Goal: Task Accomplishment & Management: Manage account settings

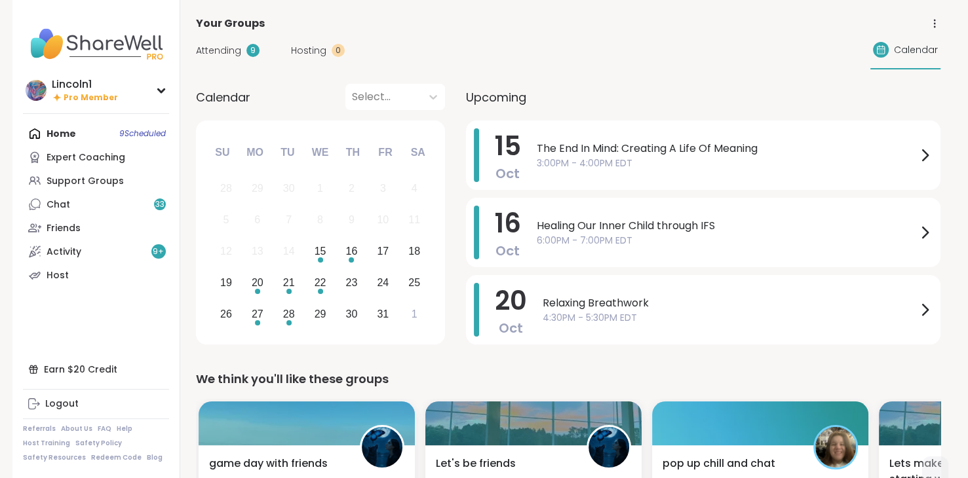
click at [560, 147] on span "The End In Mind: Creating A Life Of Meaning" at bounding box center [727, 149] width 380 height 16
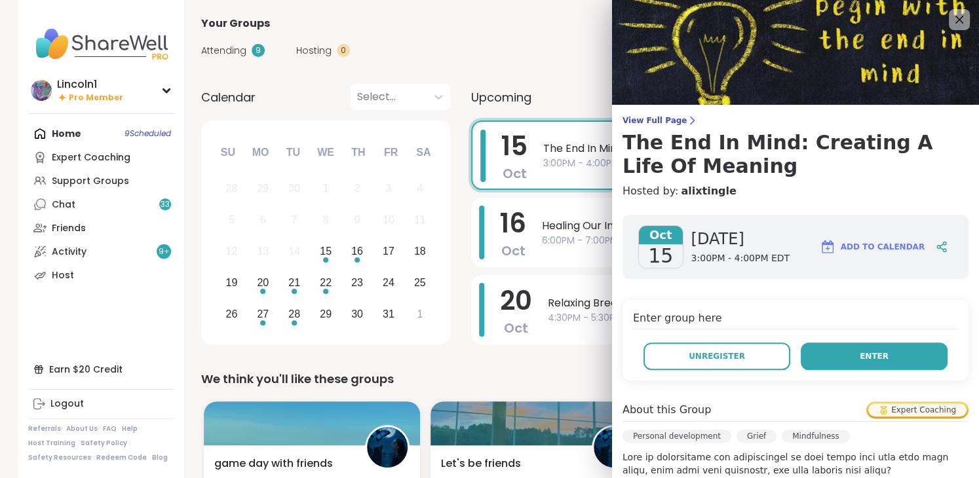
click at [882, 357] on button "Enter" at bounding box center [874, 357] width 147 height 28
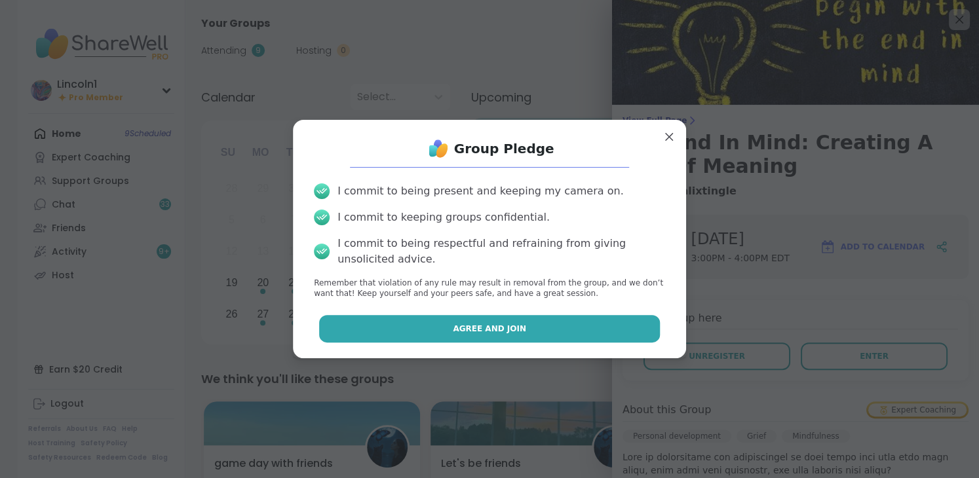
click at [598, 328] on button "Agree and Join" at bounding box center [489, 329] width 341 height 28
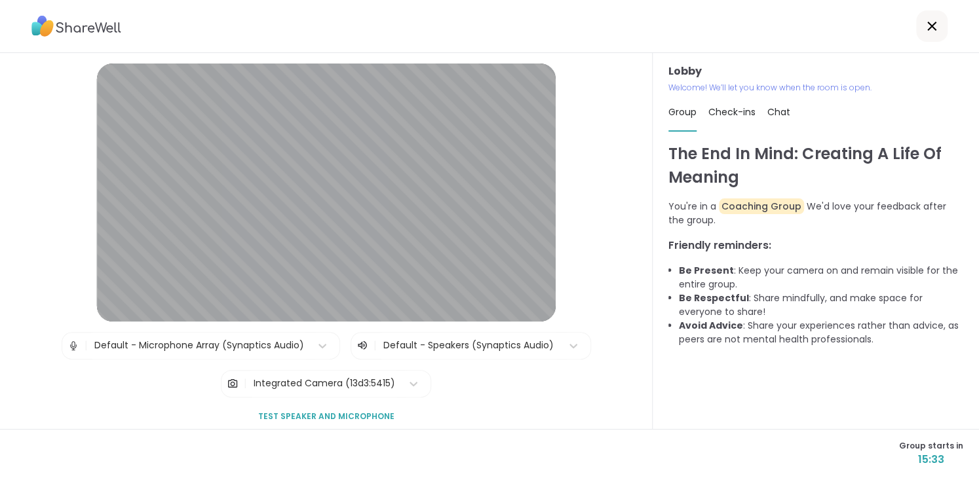
click at [924, 32] on icon at bounding box center [932, 26] width 16 height 16
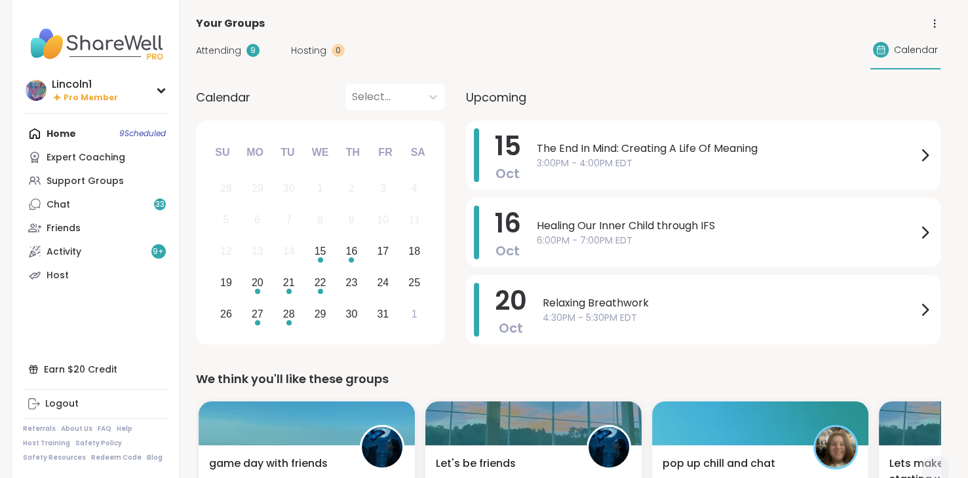
click at [741, 31] on div "Attending 9 Hosting 0 Calendar" at bounding box center [568, 50] width 744 height 38
click at [661, 144] on span "The End In Mind: Creating A Life Of Meaning" at bounding box center [727, 149] width 380 height 16
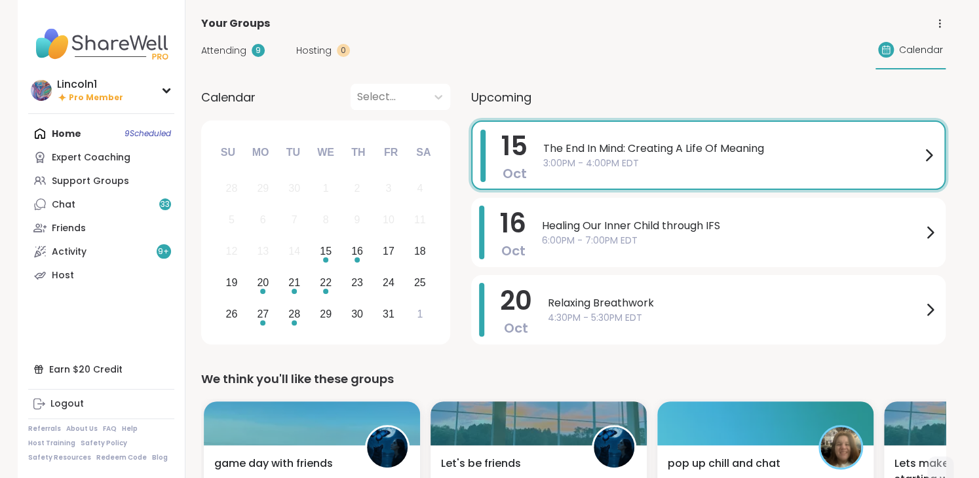
click at [661, 144] on h3 "The End In Mind: Creating A Life Of Meaning" at bounding box center [802, 154] width 333 height 47
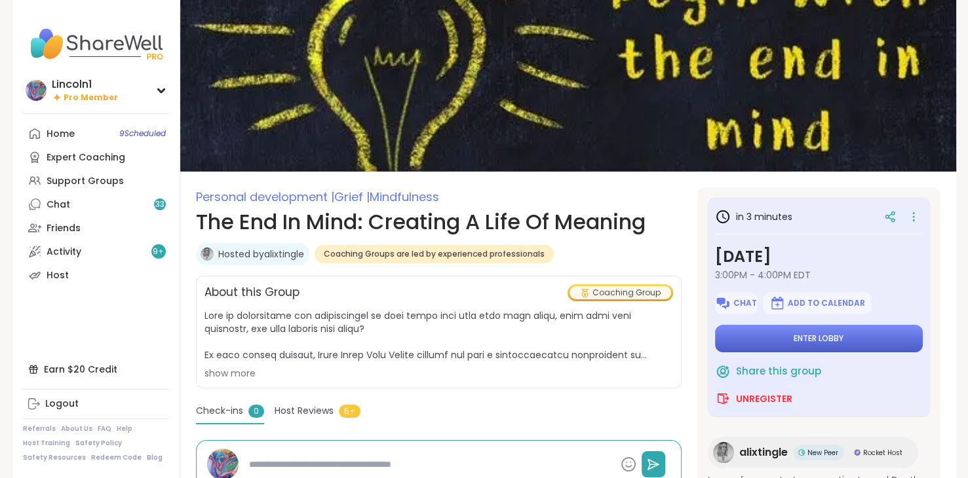
click at [733, 340] on button "Enter lobby" at bounding box center [819, 339] width 208 height 28
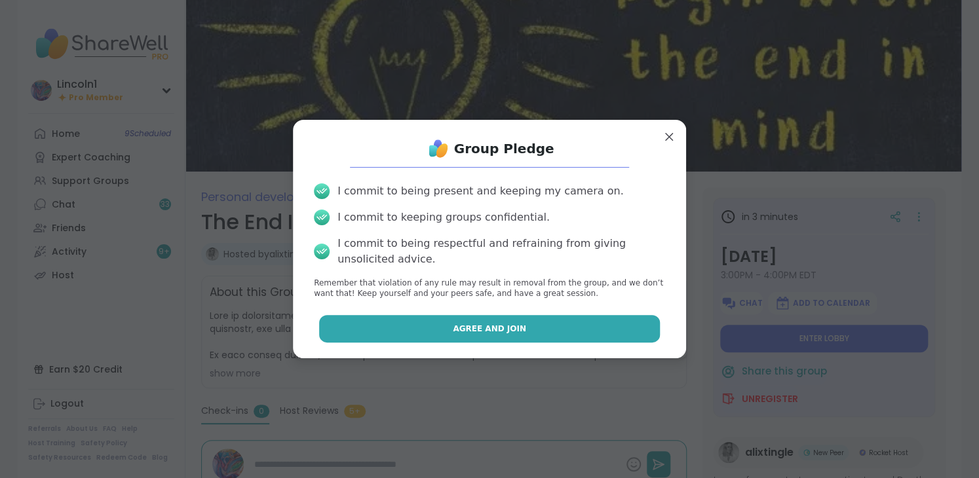
click at [568, 323] on button "Agree and Join" at bounding box center [489, 329] width 341 height 28
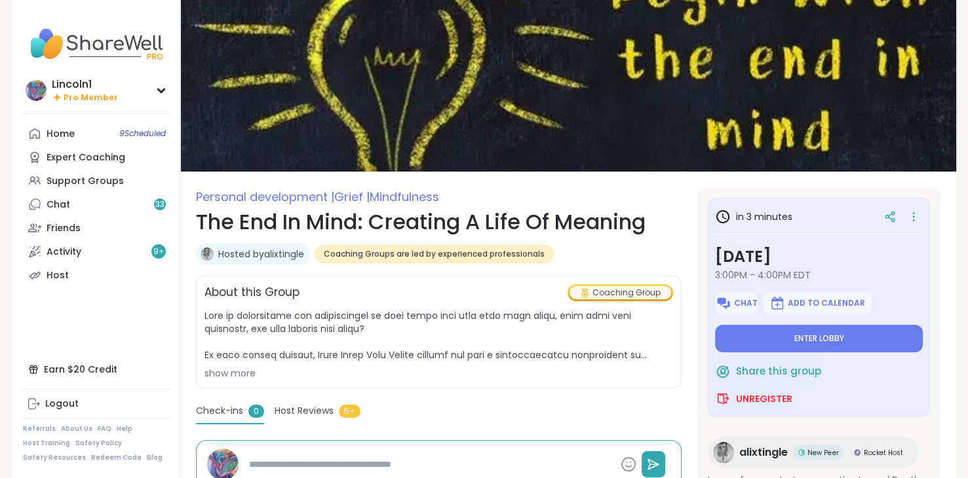
type textarea "*"
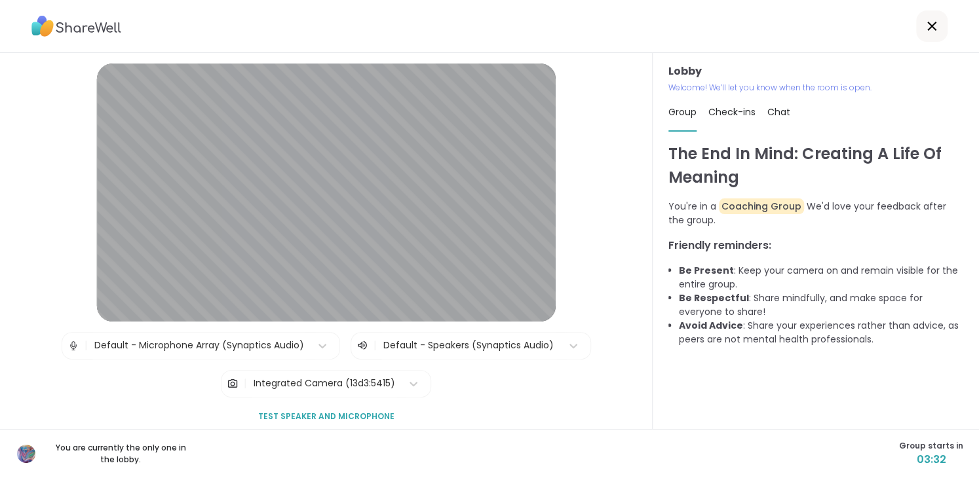
click at [927, 28] on icon at bounding box center [931, 26] width 9 height 9
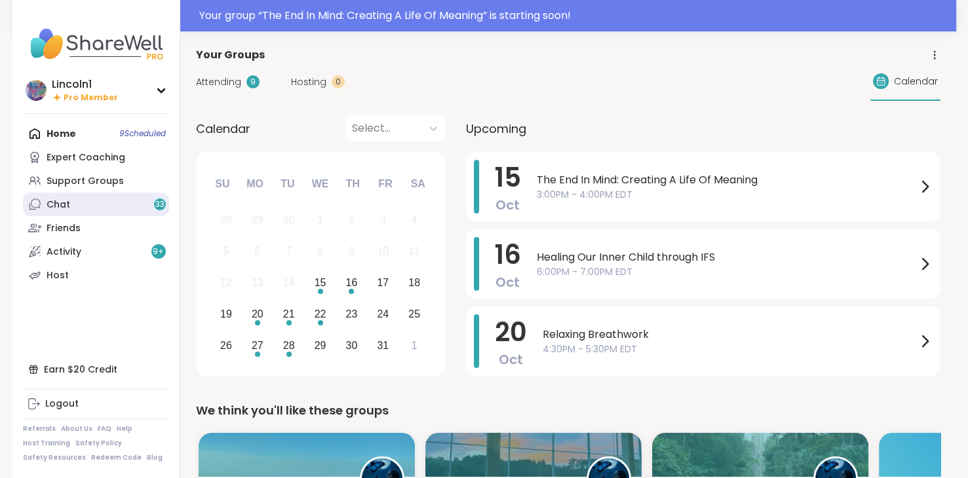
click at [121, 205] on link "Chat 33" at bounding box center [96, 205] width 146 height 24
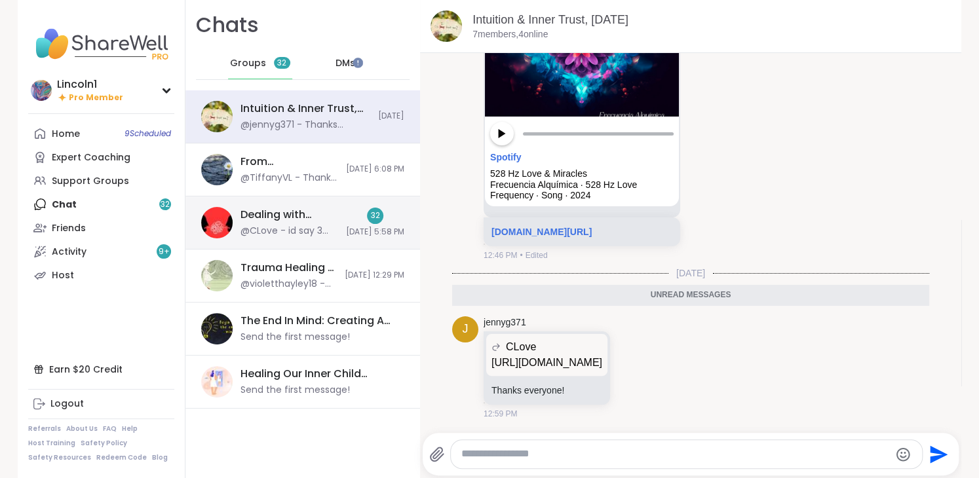
click at [346, 222] on div "32 10/14/2025, 5:58 PM" at bounding box center [375, 223] width 58 height 30
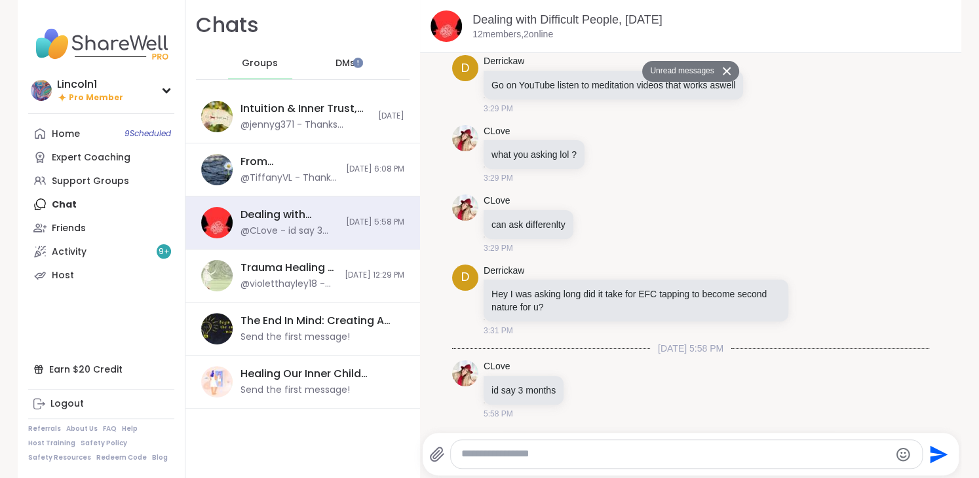
drag, startPoint x: 936, startPoint y: 347, endPoint x: 341, endPoint y: 58, distance: 660.7
drag, startPoint x: 341, startPoint y: 58, endPoint x: 254, endPoint y: 64, distance: 87.4
click at [254, 64] on span "Groups" at bounding box center [260, 63] width 36 height 13
click at [87, 140] on link "Home 9 Scheduled" at bounding box center [101, 134] width 146 height 24
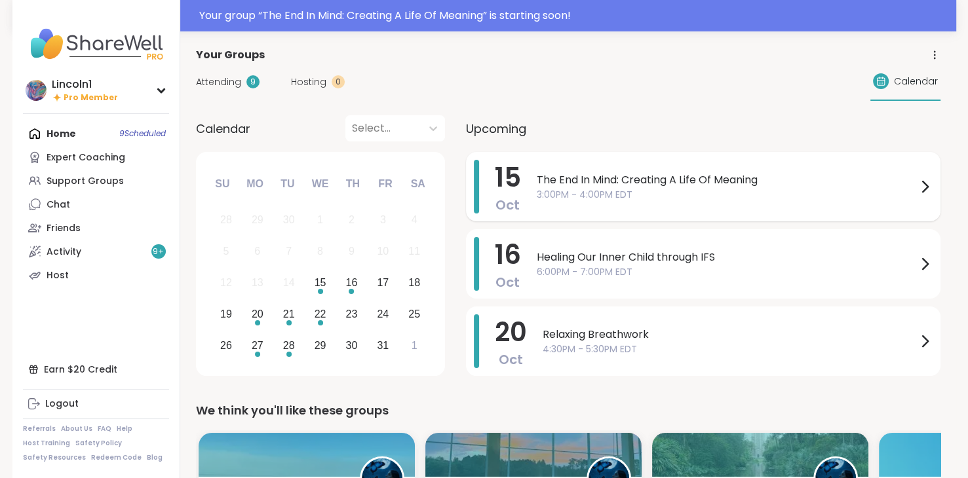
click at [733, 173] on span "The End In Mind: Creating A Life Of Meaning" at bounding box center [727, 180] width 380 height 16
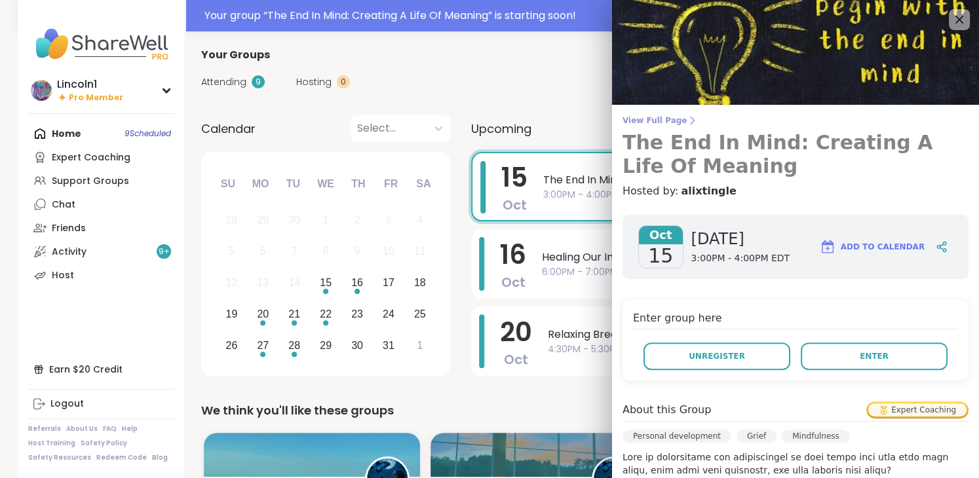
click at [651, 120] on span "View Full Page" at bounding box center [796, 120] width 346 height 10
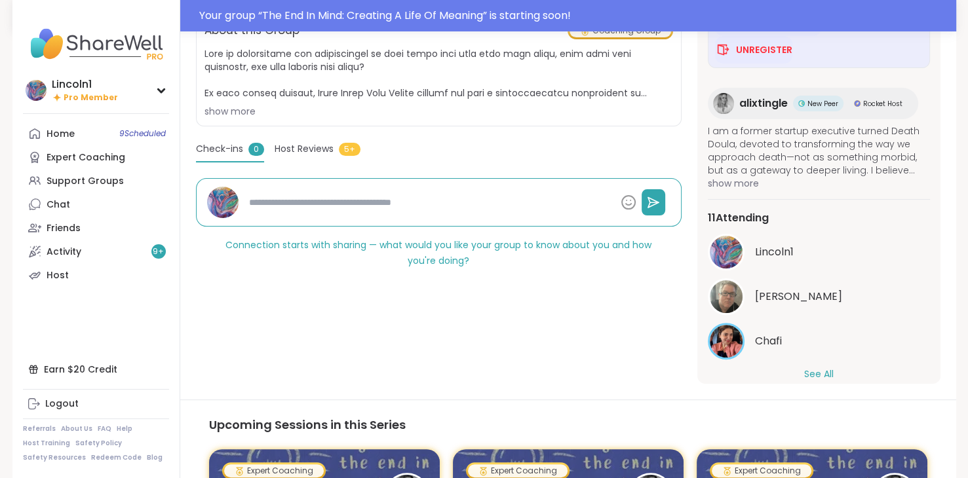
scroll to position [105, 0]
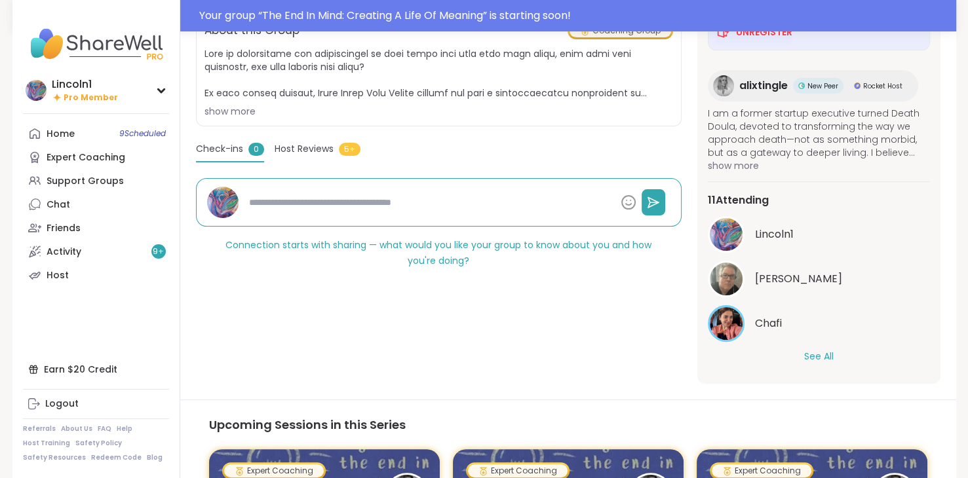
click at [810, 355] on button "See All" at bounding box center [818, 357] width 29 height 14
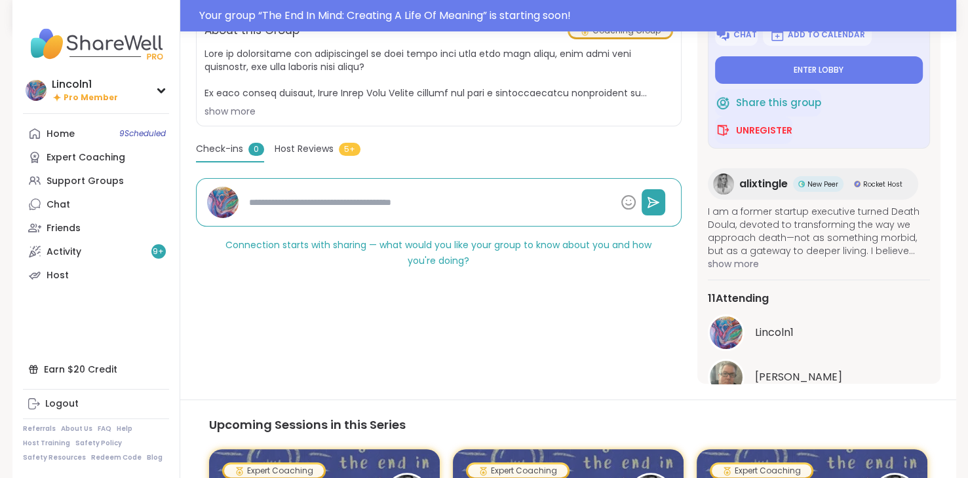
scroll to position [0, 0]
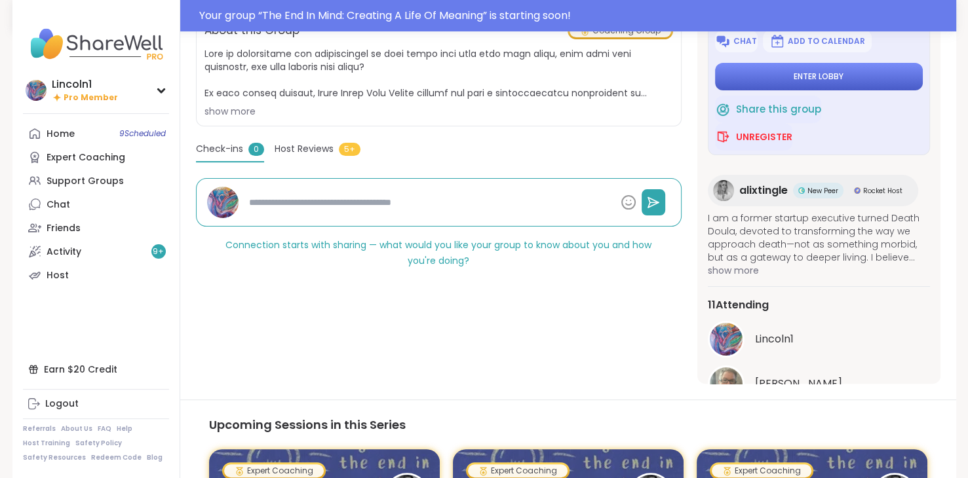
click at [779, 71] on button "Enter lobby" at bounding box center [819, 77] width 208 height 28
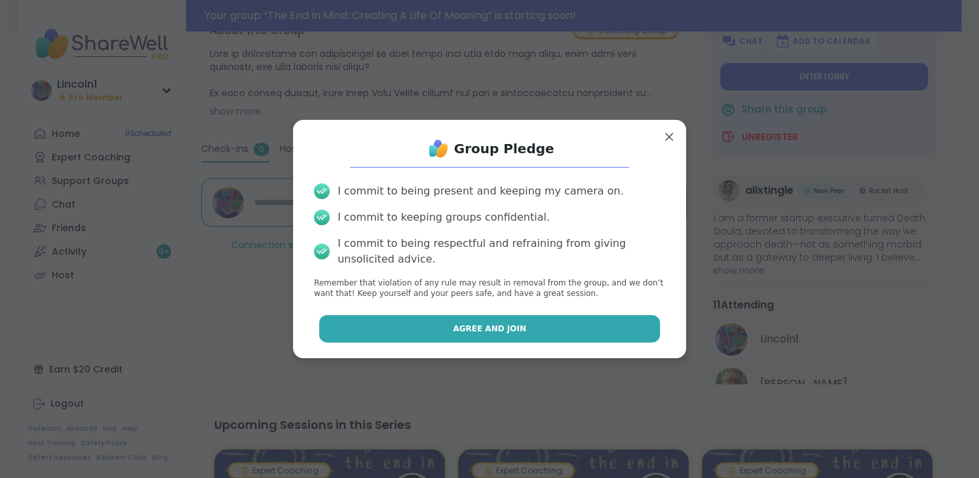
click at [494, 320] on button "Agree and Join" at bounding box center [489, 329] width 341 height 28
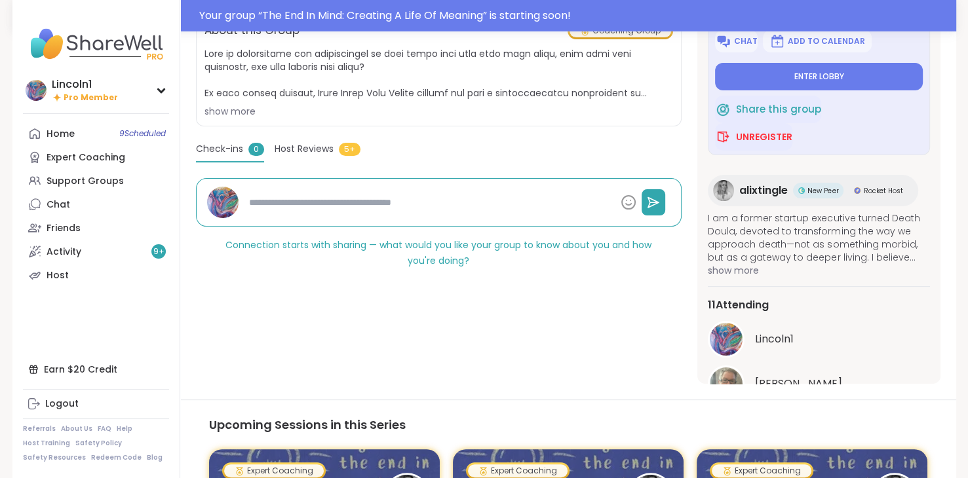
type textarea "*"
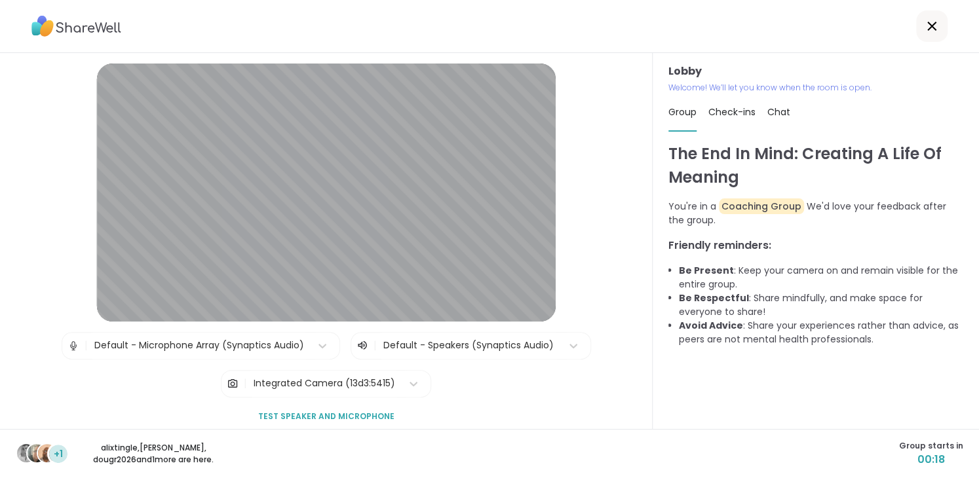
click at [598, 158] on div "Lobby | Default - Microphone Array (Synaptics Audio) | Default - Speakers (Syna…" at bounding box center [326, 247] width 587 height 367
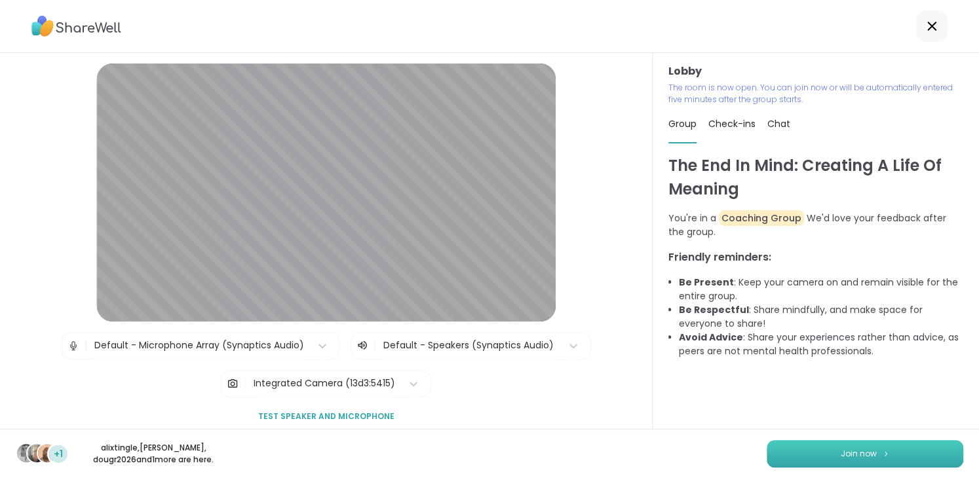
click at [866, 446] on button "Join now" at bounding box center [865, 454] width 197 height 28
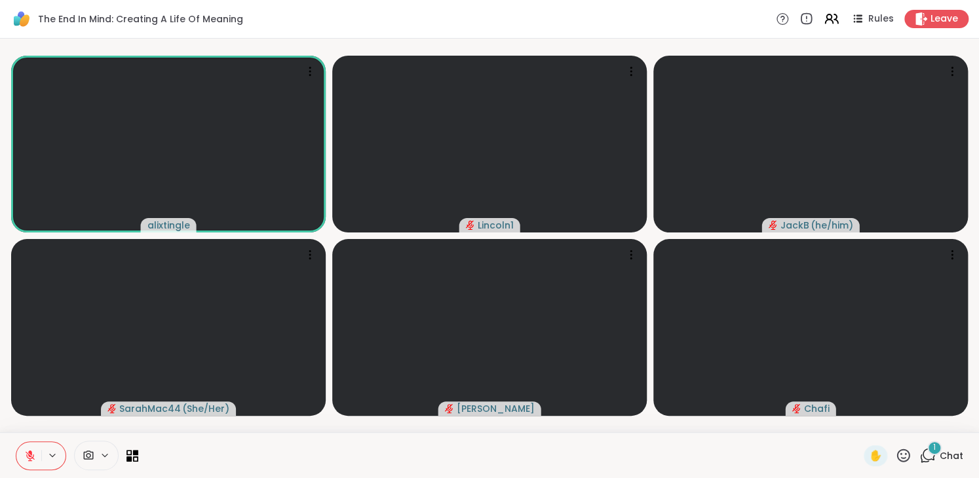
click at [927, 451] on div "1" at bounding box center [934, 448] width 14 height 14
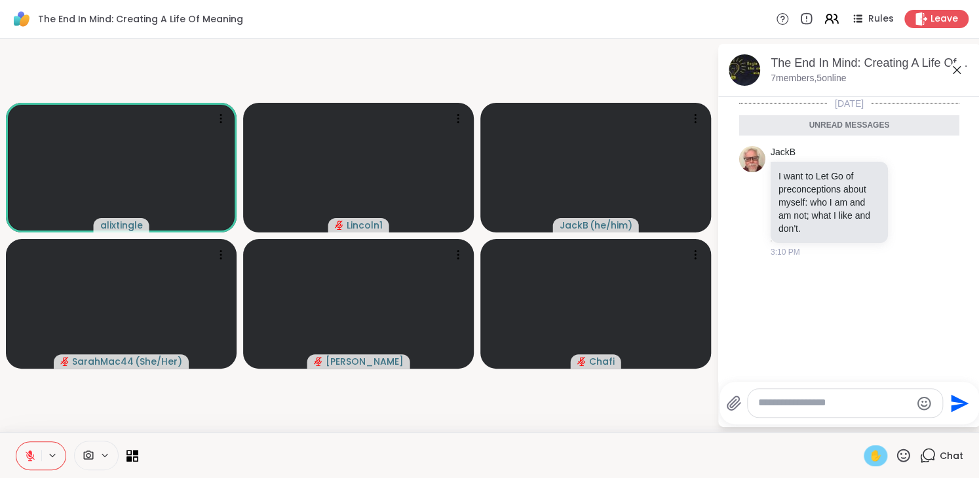
click at [869, 451] on span "✋" at bounding box center [875, 456] width 13 height 16
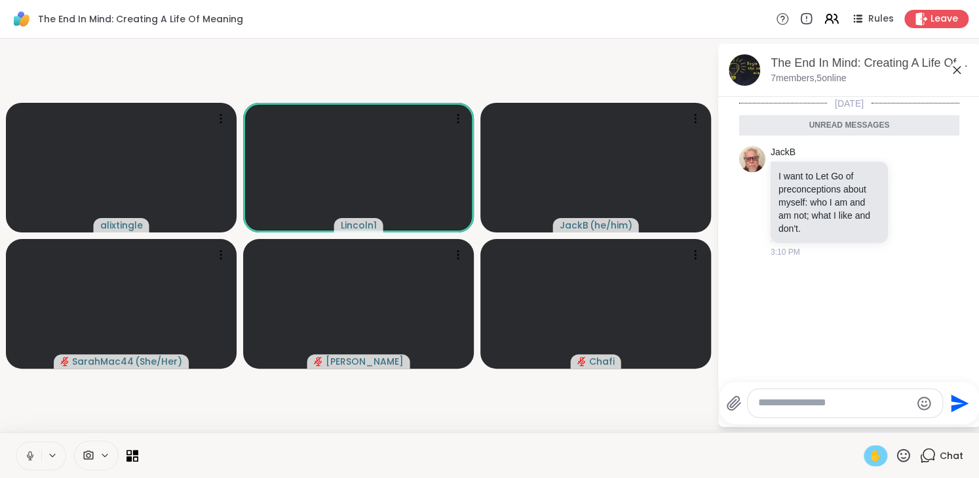
click at [869, 454] on span "✋" at bounding box center [875, 456] width 13 height 16
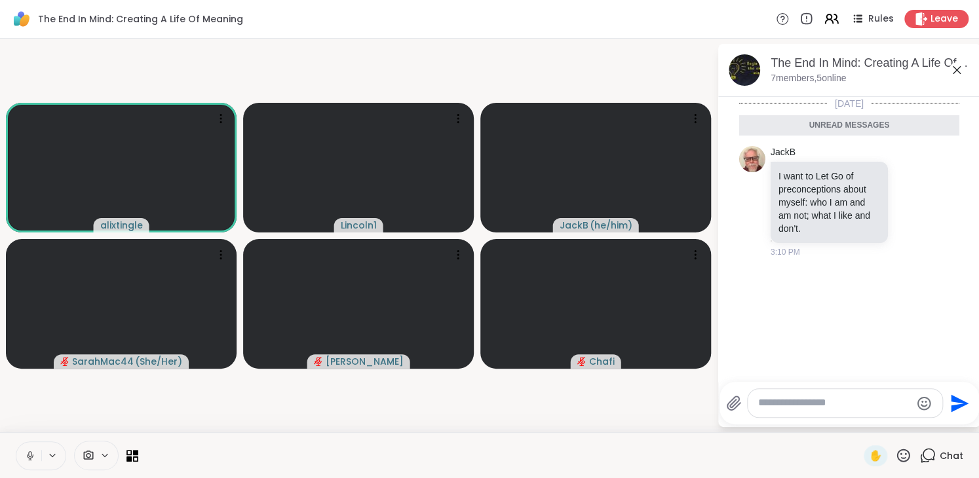
click at [26, 455] on icon at bounding box center [30, 456] width 12 height 12
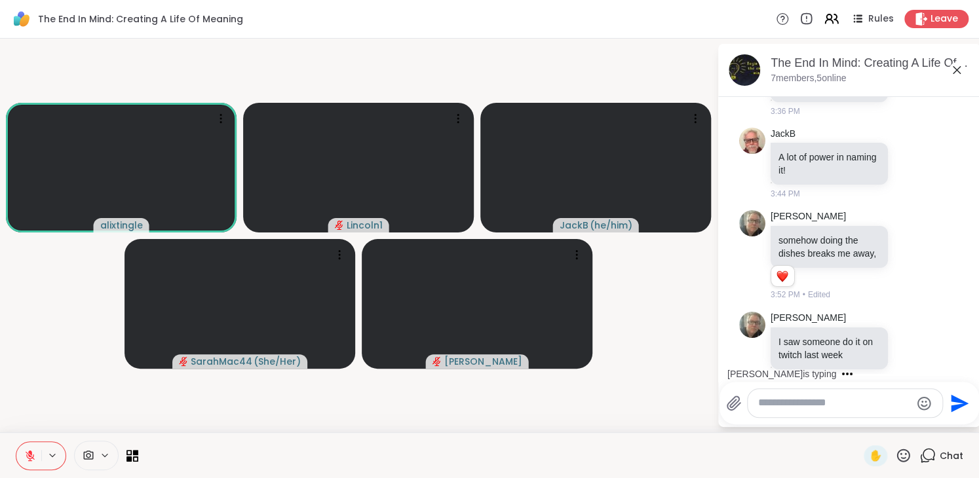
scroll to position [438, 0]
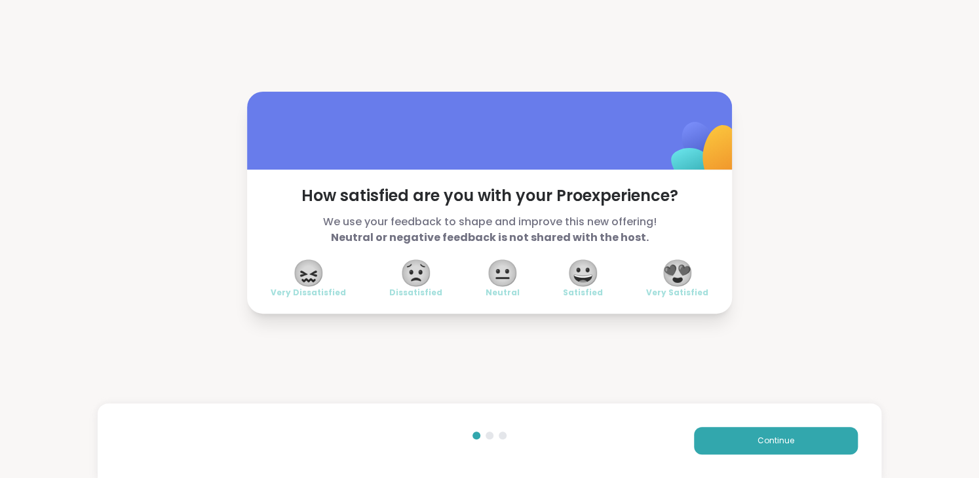
click at [674, 265] on span "😍" at bounding box center [677, 273] width 33 height 24
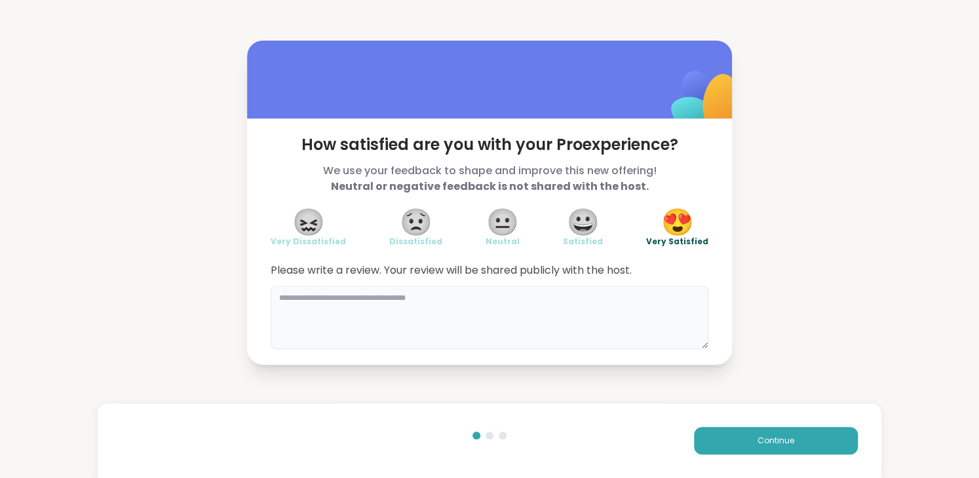
click at [539, 313] on textarea at bounding box center [490, 317] width 438 height 63
click at [797, 446] on button "Continue" at bounding box center [776, 441] width 164 height 28
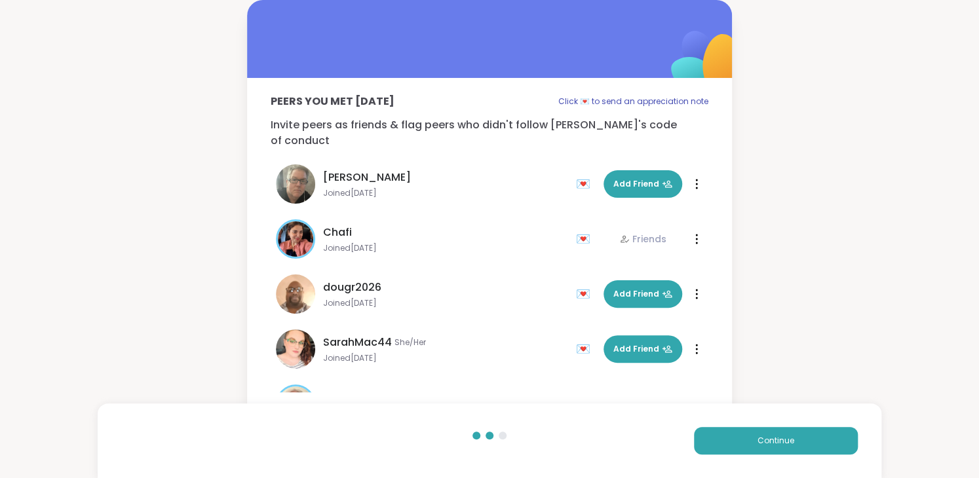
click at [783, 37] on div "Peers you met today Click 💌 to send an appreciation note Invite peers as friend…" at bounding box center [489, 209] width 979 height 419
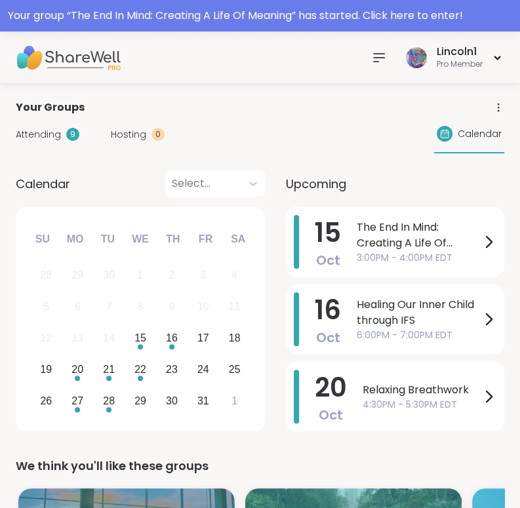
drag, startPoint x: 0, startPoint y: 0, endPoint x: 375, endPoint y: 59, distance: 379.5
click at [375, 59] on icon at bounding box center [379, 58] width 16 height 16
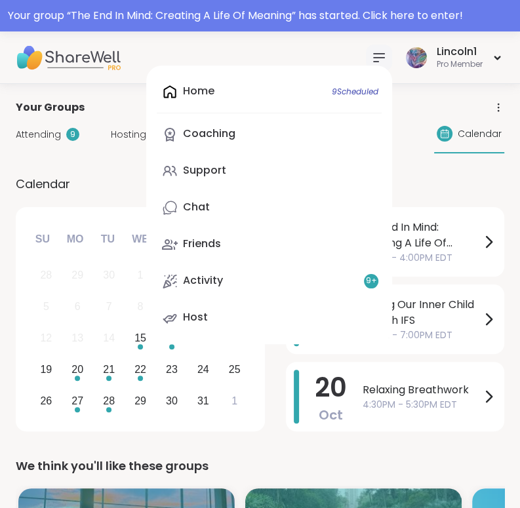
click at [204, 94] on div "Home 9 Scheduled Coaching Support Chat Friends Activity 9 + Host" at bounding box center [269, 205] width 246 height 279
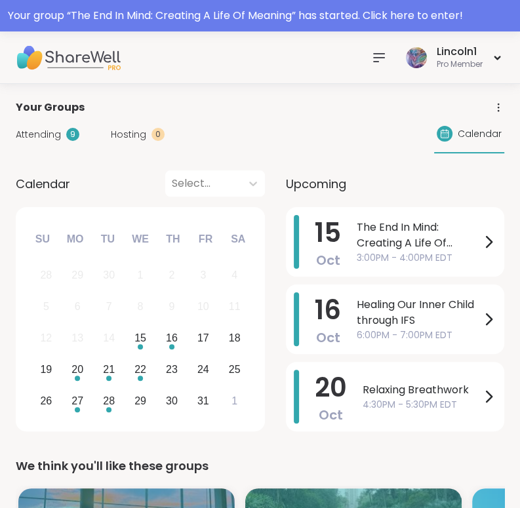
click at [371, 50] on icon at bounding box center [379, 58] width 16 height 16
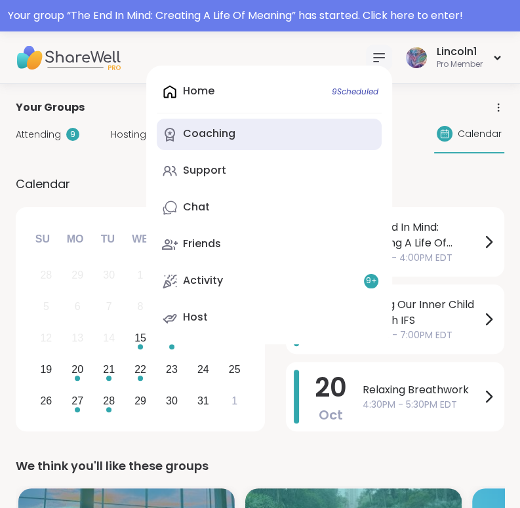
click at [243, 132] on link "Coaching" at bounding box center [269, 134] width 225 height 31
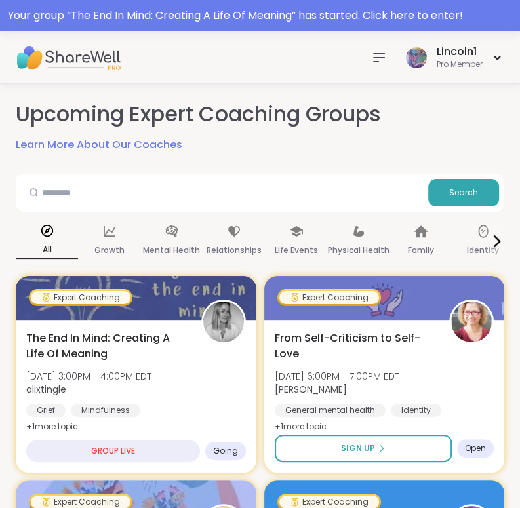
drag, startPoint x: 372, startPoint y: 64, endPoint x: 377, endPoint y: 54, distance: 11.4
click at [377, 54] on icon at bounding box center [379, 58] width 16 height 16
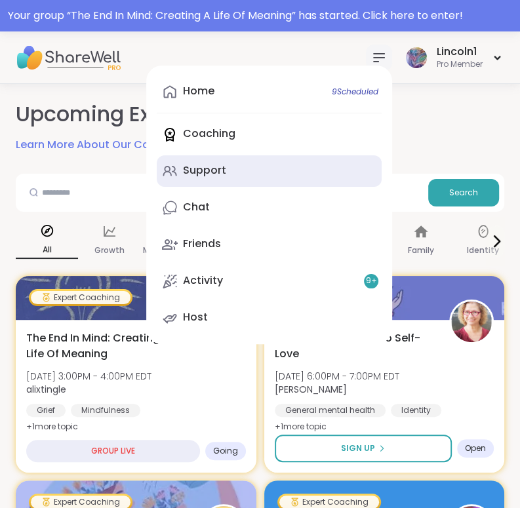
click at [192, 169] on div "Support" at bounding box center [204, 170] width 43 height 14
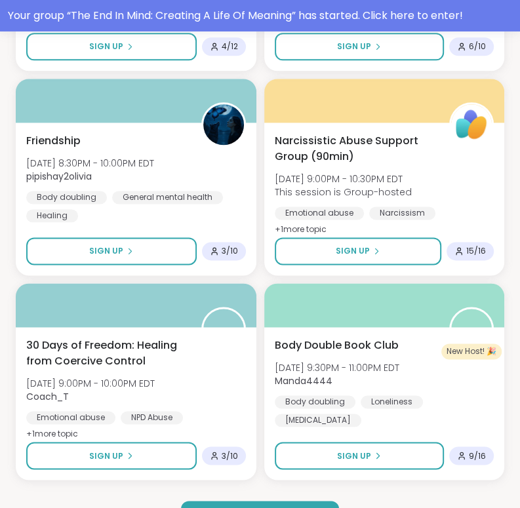
scroll to position [3478, 0]
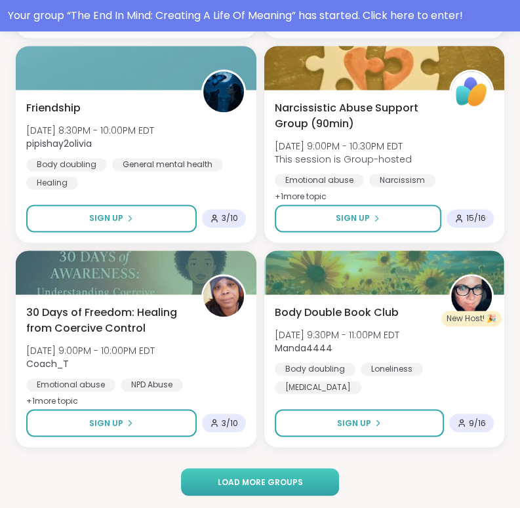
click at [309, 474] on button "Load more groups" at bounding box center [259, 482] width 157 height 28
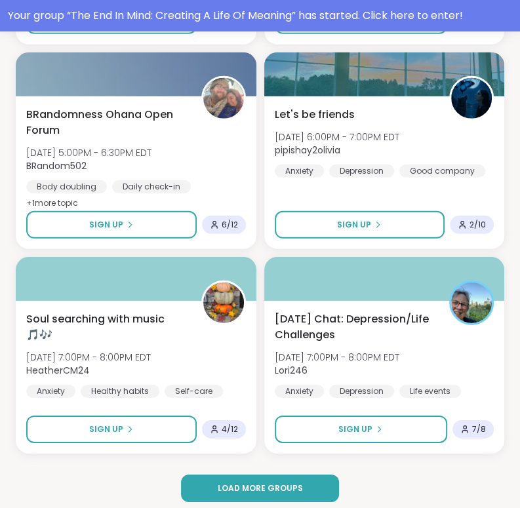
scroll to position [7159, 0]
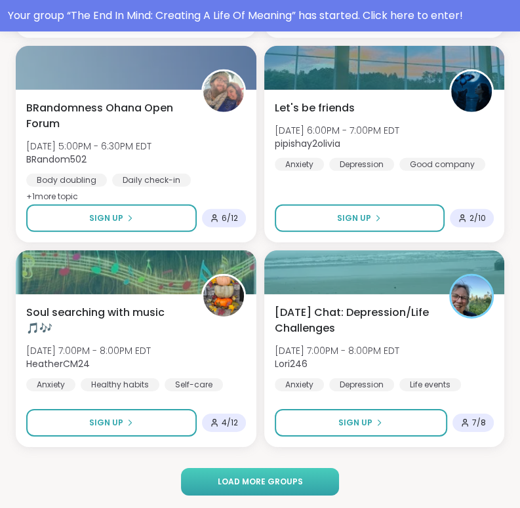
click at [284, 474] on button "Load more groups" at bounding box center [259, 482] width 157 height 28
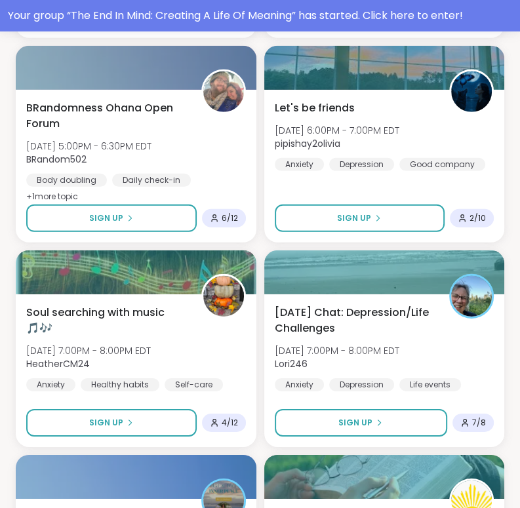
drag, startPoint x: 526, startPoint y: 356, endPoint x: 519, endPoint y: 395, distance: 39.9
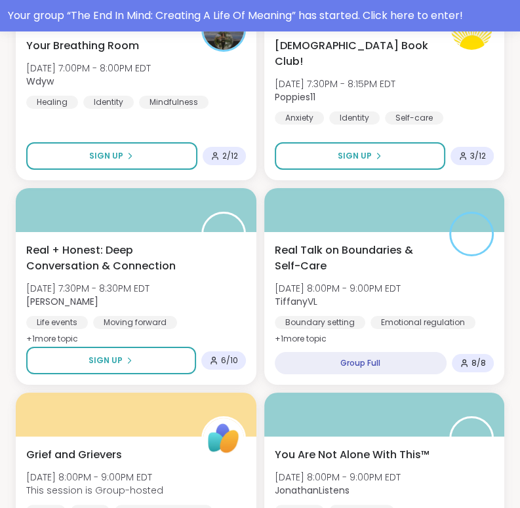
scroll to position [7679, 0]
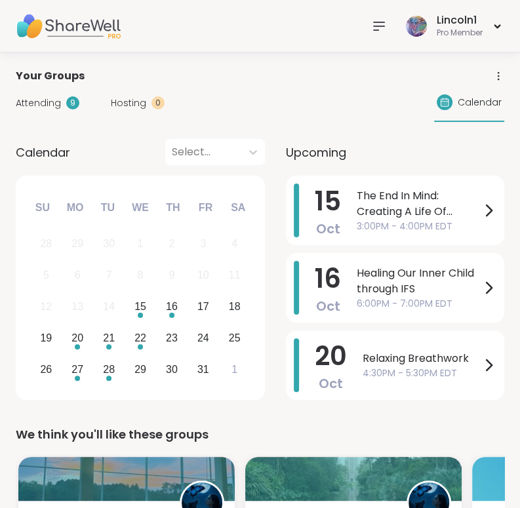
click at [499, 70] on icon at bounding box center [498, 76] width 12 height 12
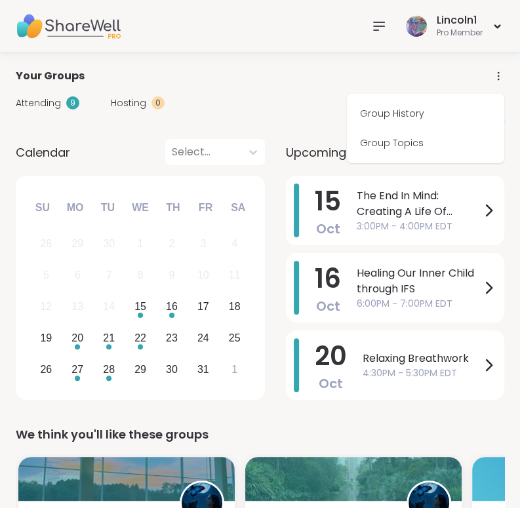
click at [499, 70] on icon at bounding box center [498, 76] width 12 height 12
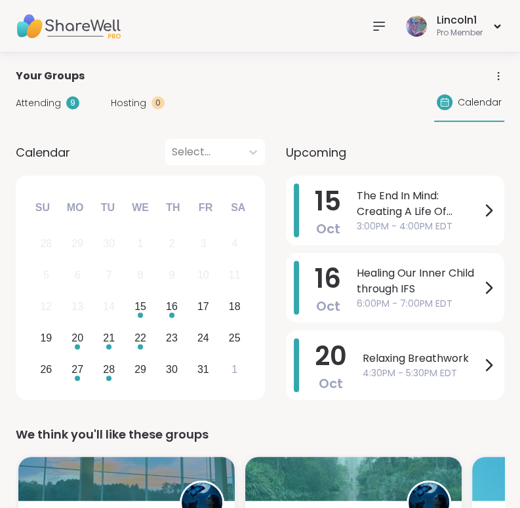
click at [493, 71] on icon at bounding box center [498, 76] width 12 height 12
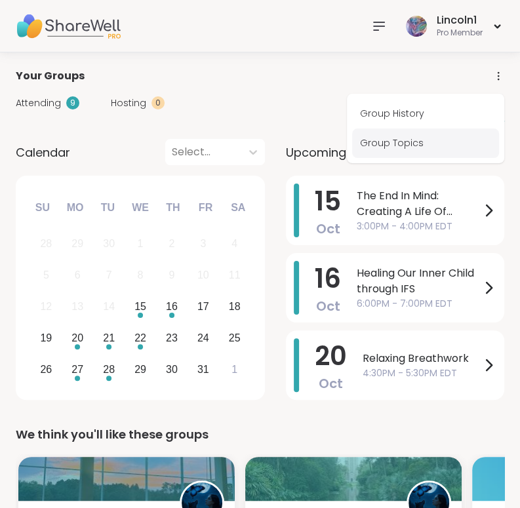
click at [403, 138] on link "Group Topics" at bounding box center [425, 142] width 147 height 29
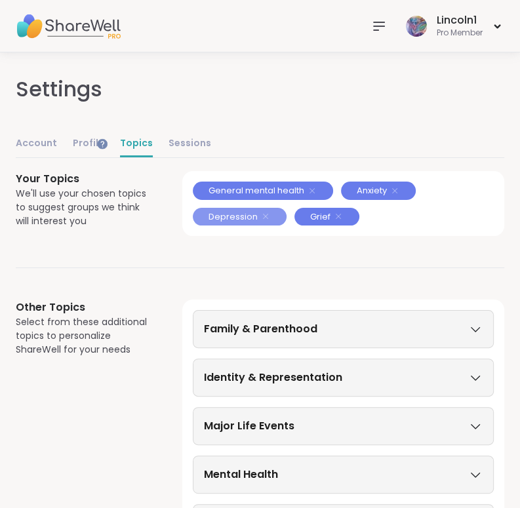
click at [221, 214] on span "Depression" at bounding box center [232, 216] width 49 height 13
click at [168, 140] on link "Sessions" at bounding box center [189, 144] width 43 height 26
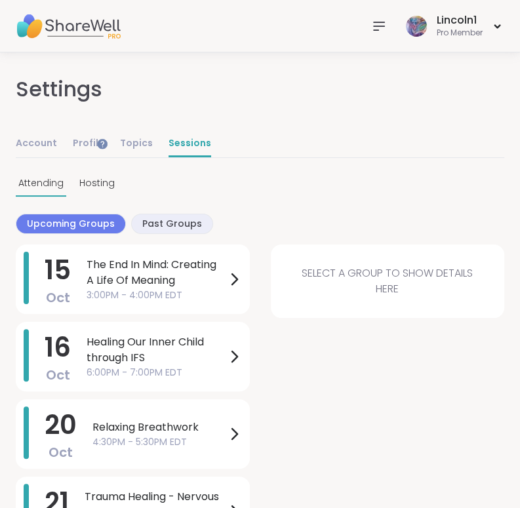
click at [168, 140] on link "Sessions" at bounding box center [189, 144] width 43 height 26
click at [31, 145] on link "Account" at bounding box center [36, 144] width 41 height 26
select select "**"
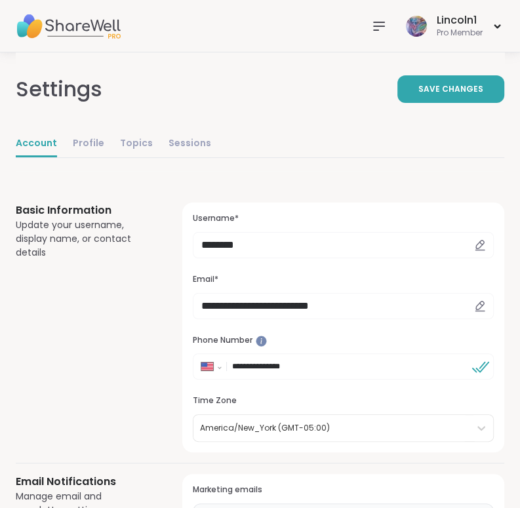
click at [477, 243] on icon at bounding box center [480, 244] width 8 height 8
click at [480, 246] on icon at bounding box center [480, 244] width 8 height 8
click at [480, 244] on icon at bounding box center [480, 245] width 12 height 12
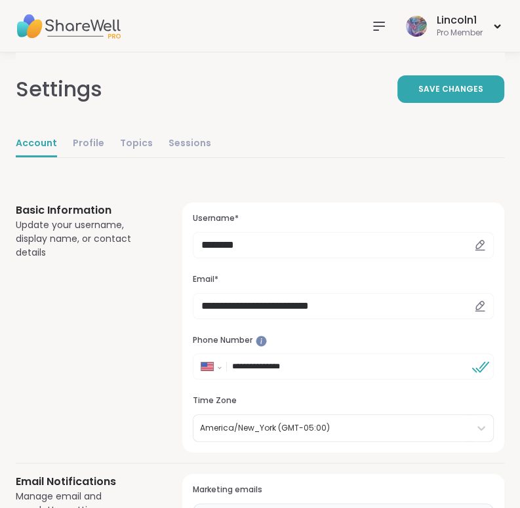
click at [480, 244] on icon at bounding box center [480, 245] width 12 height 12
click at [219, 246] on input "********" at bounding box center [343, 245] width 301 height 26
click at [241, 246] on input "********" at bounding box center [343, 245] width 301 height 26
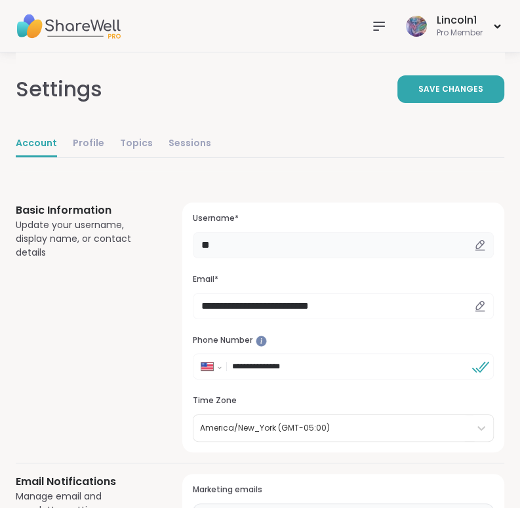
type input "*"
click at [456, 88] on span "Save Changes" at bounding box center [450, 89] width 65 height 12
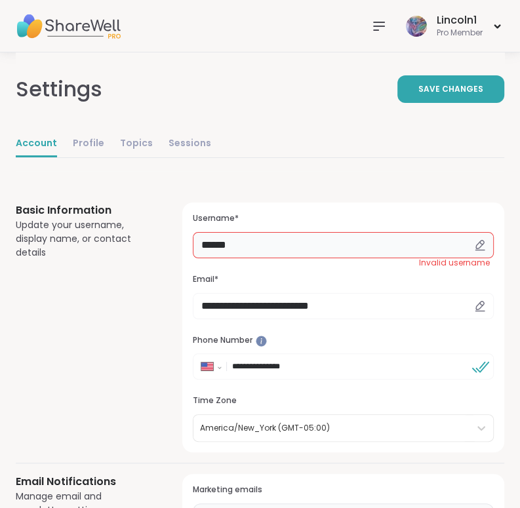
click at [243, 242] on input "*****" at bounding box center [343, 245] width 301 height 26
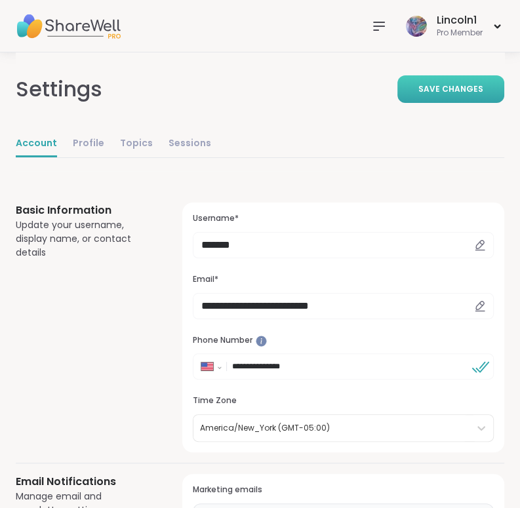
click at [452, 88] on span "Save Changes" at bounding box center [450, 89] width 65 height 12
click at [210, 242] on input "*******" at bounding box center [343, 245] width 301 height 26
click at [477, 242] on icon at bounding box center [480, 244] width 8 height 8
click at [231, 250] on input "*******" at bounding box center [343, 245] width 301 height 26
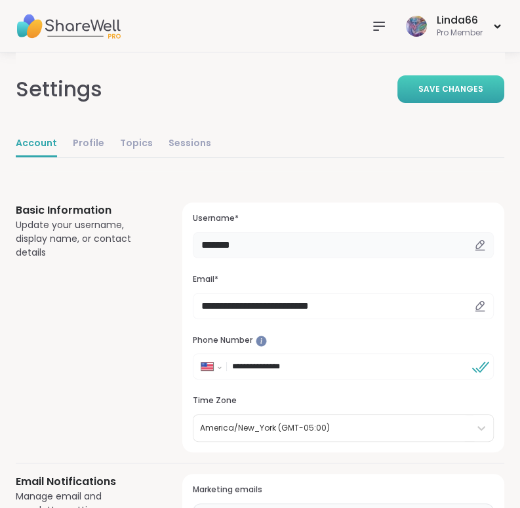
click at [229, 249] on input "*******" at bounding box center [343, 245] width 301 height 26
click at [244, 241] on input "*******" at bounding box center [343, 245] width 301 height 26
click at [415, 87] on button "Save Changes" at bounding box center [450, 89] width 107 height 28
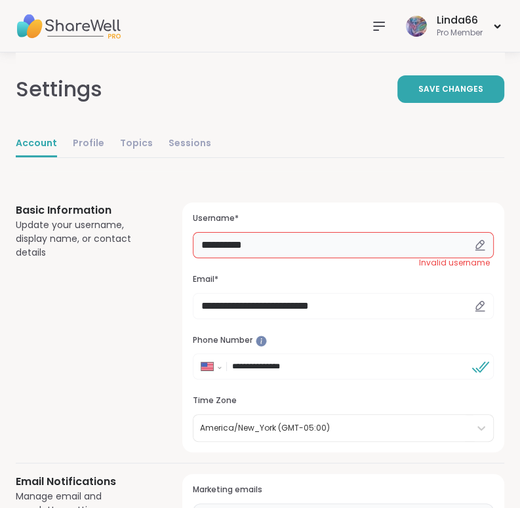
click at [262, 246] on input "**********" at bounding box center [343, 245] width 301 height 26
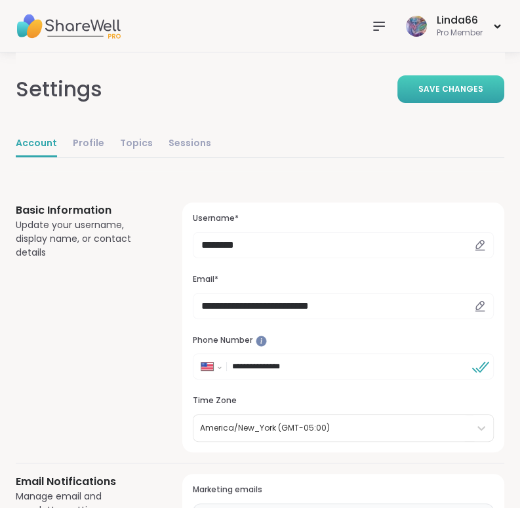
click at [450, 76] on button "Save Changes" at bounding box center [450, 89] width 107 height 28
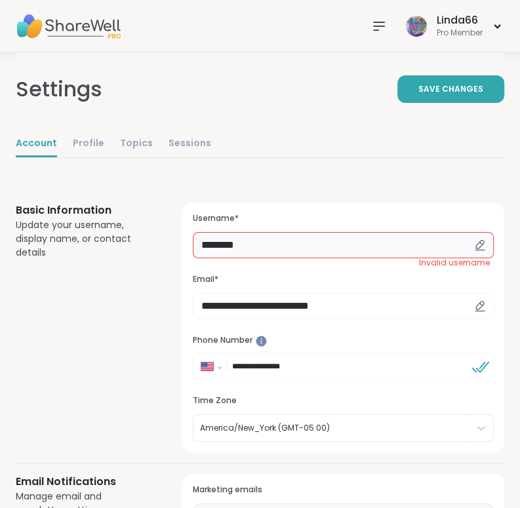
click at [244, 242] on input "********" at bounding box center [343, 245] width 301 height 26
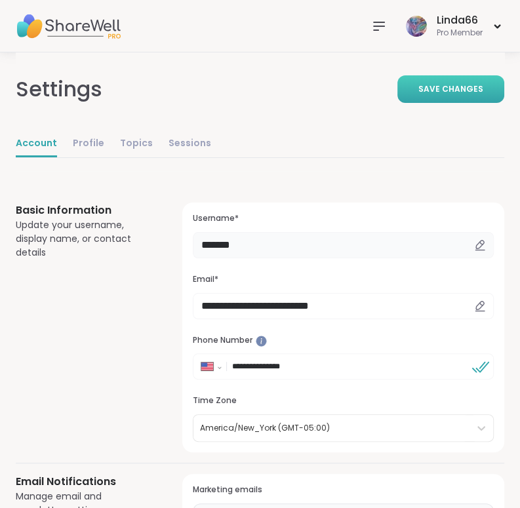
type input "*******"
click at [440, 88] on span "Save Changes" at bounding box center [450, 89] width 65 height 12
